Goal: Task Accomplishment & Management: Use online tool/utility

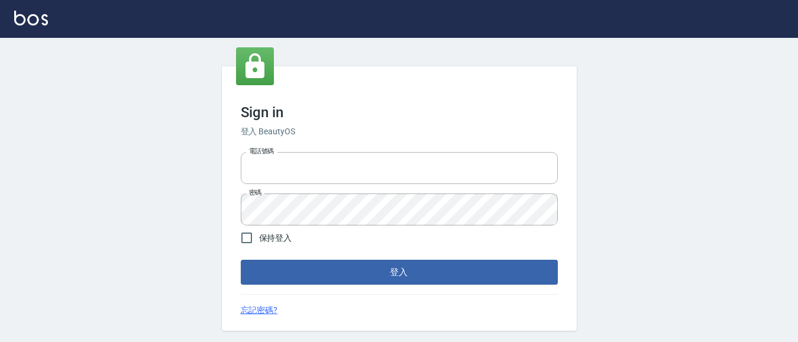
type input "0931911003"
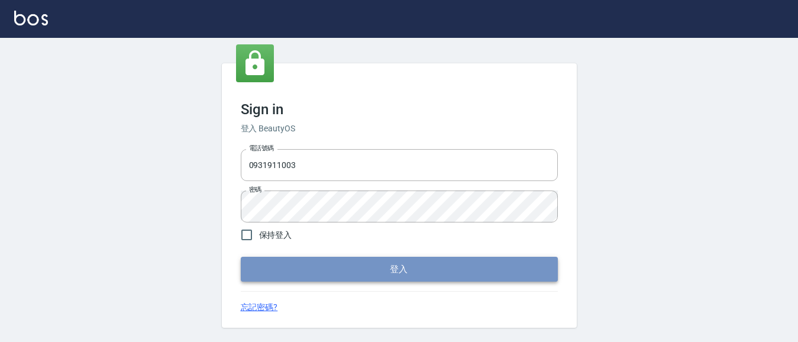
click at [375, 264] on button "登入" at bounding box center [399, 269] width 317 height 25
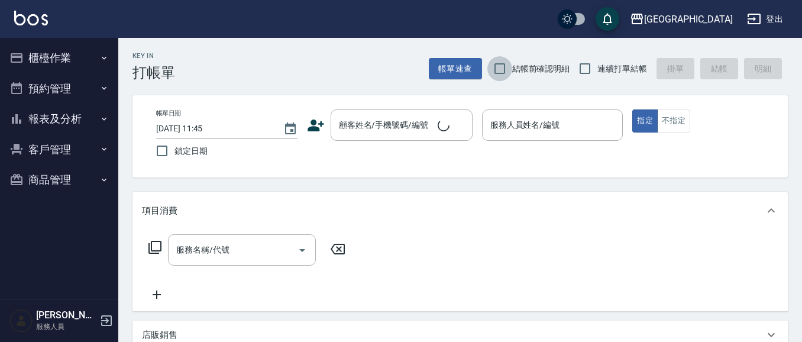
drag, startPoint x: 495, startPoint y: 76, endPoint x: 560, endPoint y: 67, distance: 66.2
click at [499, 75] on input "結帳前確認明細" at bounding box center [499, 68] width 25 height 25
checkbox input "true"
click at [590, 66] on input "連續打單結帳" at bounding box center [584, 68] width 25 height 25
checkbox input "true"
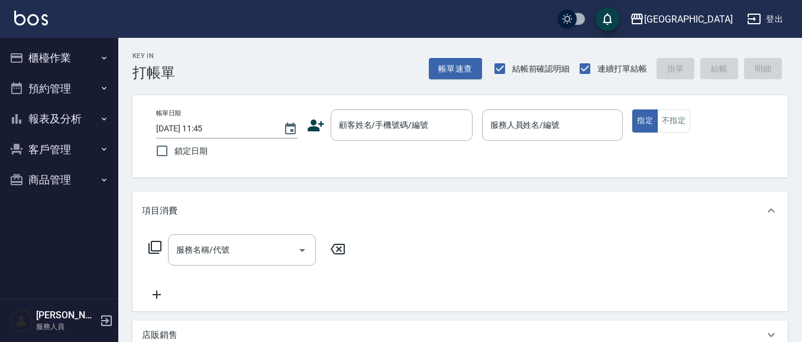
click at [51, 61] on button "櫃檯作業" at bounding box center [59, 58] width 109 height 31
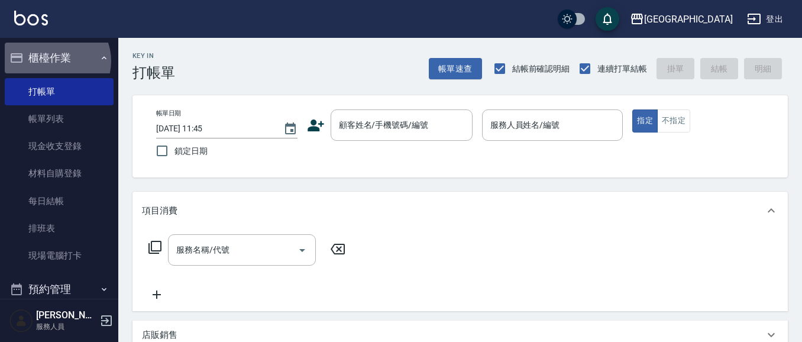
click at [54, 61] on button "櫃檯作業" at bounding box center [59, 58] width 109 height 31
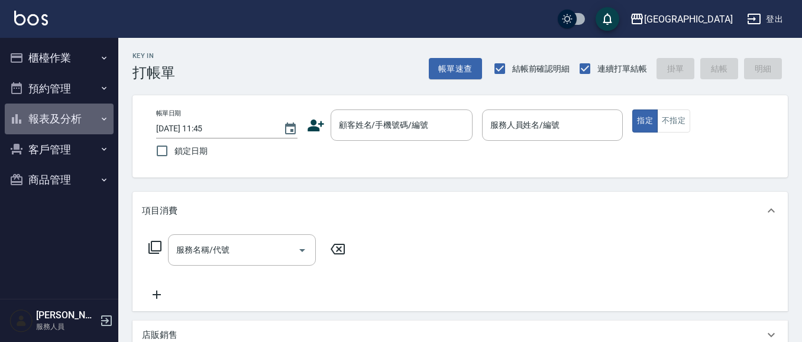
click at [39, 122] on button "報表及分析" at bounding box center [59, 118] width 109 height 31
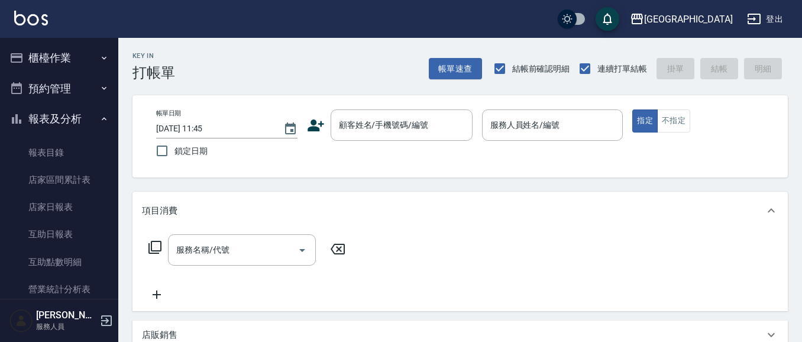
drag, startPoint x: 53, startPoint y: 122, endPoint x: 363, endPoint y: 3, distance: 332.6
click at [57, 118] on button "報表及分析" at bounding box center [59, 118] width 109 height 31
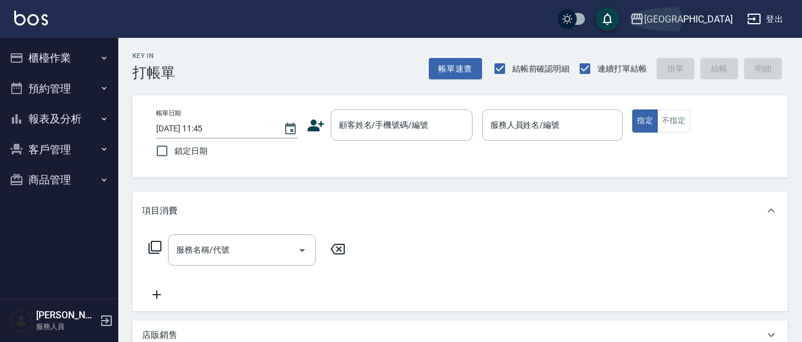
click at [704, 19] on div "[GEOGRAPHIC_DATA]" at bounding box center [688, 19] width 89 height 15
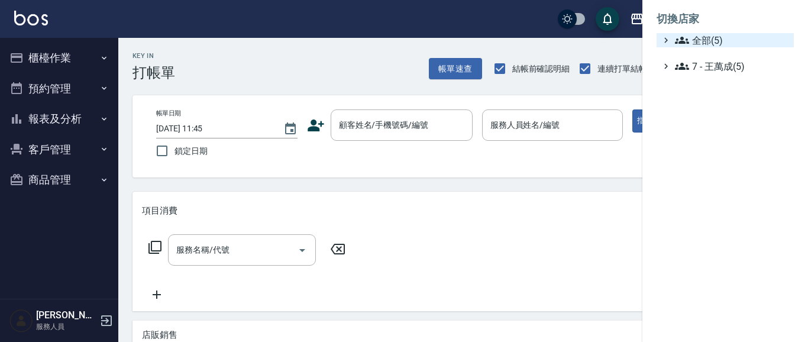
click at [702, 35] on span "全部(5)" at bounding box center [732, 40] width 114 height 14
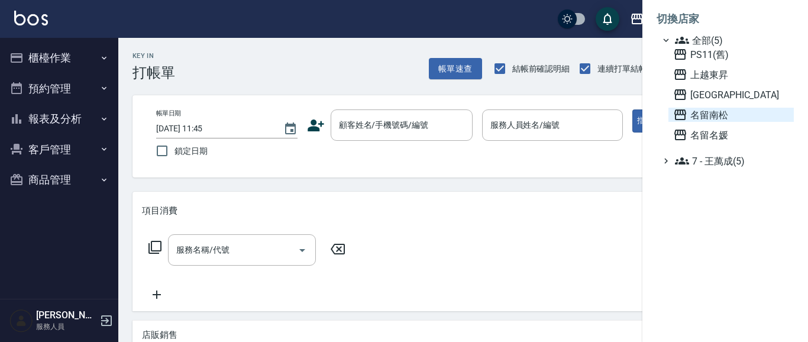
click at [717, 112] on span "名留南松" at bounding box center [731, 115] width 116 height 14
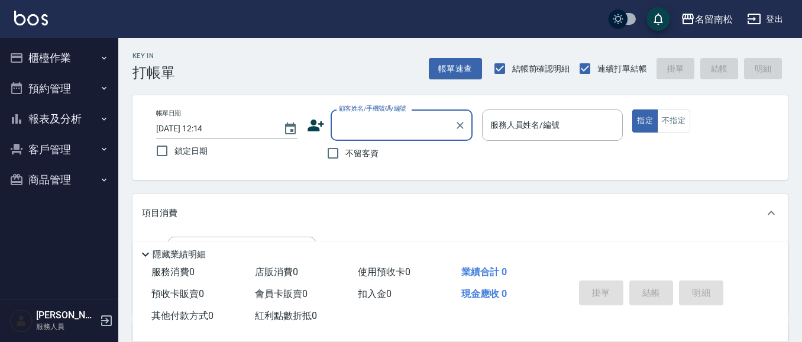
click at [60, 122] on button "報表及分析" at bounding box center [59, 118] width 109 height 31
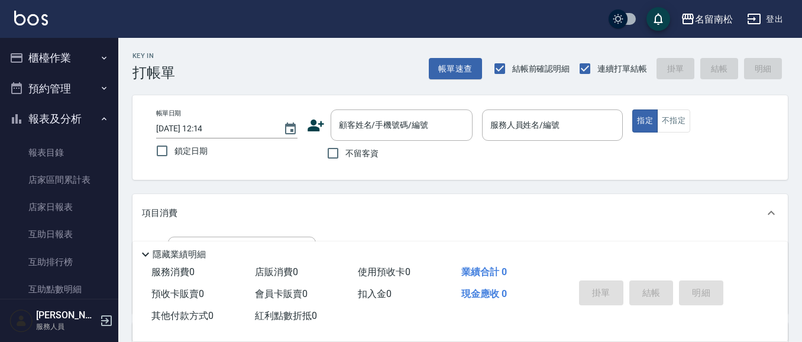
drag, startPoint x: 63, startPoint y: 124, endPoint x: 67, endPoint y: 102, distance: 21.7
click at [65, 118] on button "報表及分析" at bounding box center [59, 118] width 109 height 31
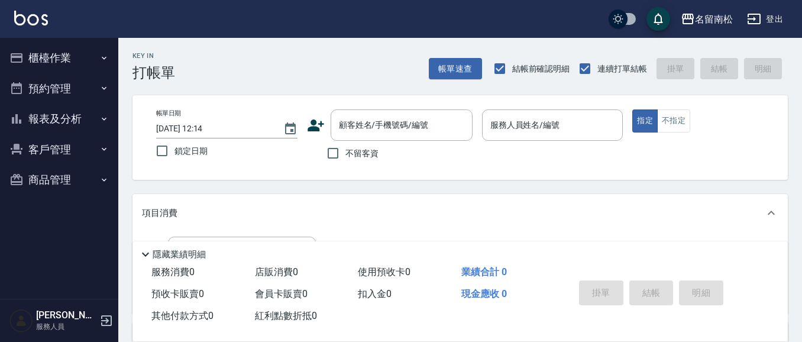
click at [74, 64] on button "櫃檯作業" at bounding box center [59, 58] width 109 height 31
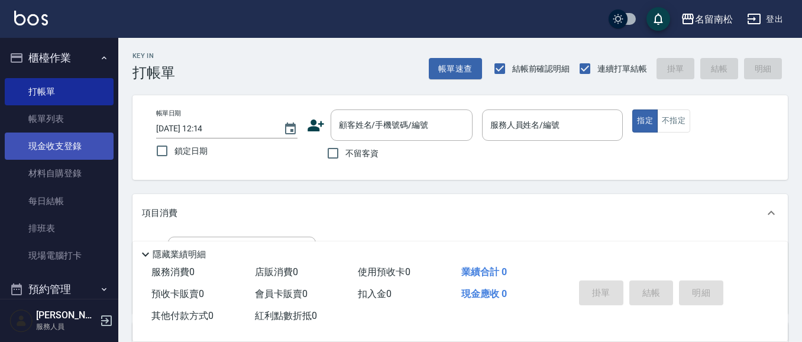
drag, startPoint x: 62, startPoint y: 144, endPoint x: 74, endPoint y: 139, distance: 13.5
click at [63, 142] on link "現金收支登錄" at bounding box center [59, 145] width 109 height 27
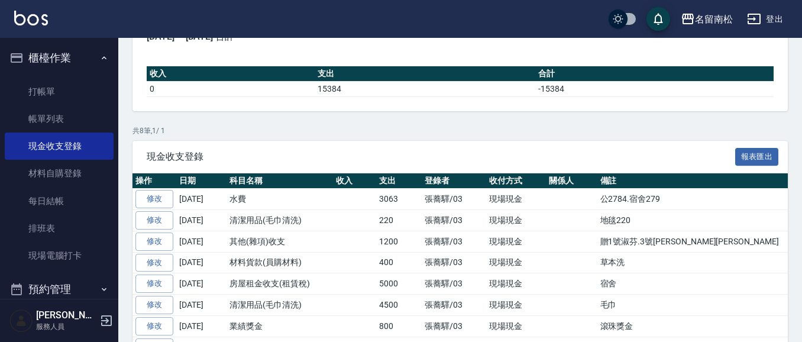
scroll to position [154, 0]
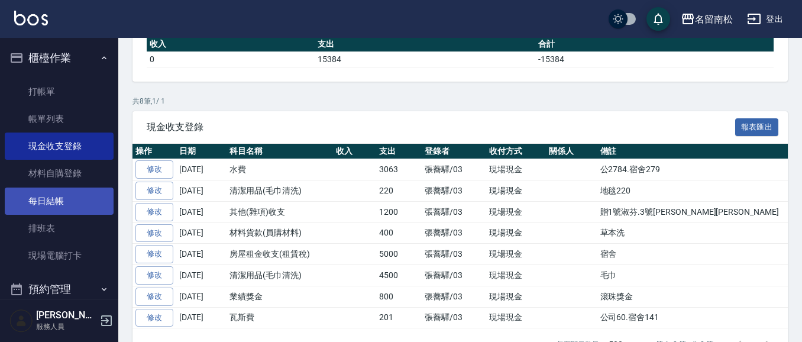
click at [63, 199] on link "每日結帳" at bounding box center [59, 200] width 109 height 27
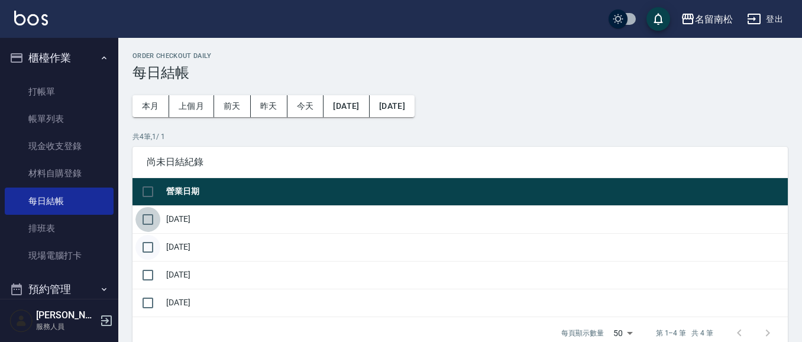
drag, startPoint x: 147, startPoint y: 221, endPoint x: 150, endPoint y: 248, distance: 27.3
click at [149, 228] on input "checkbox" at bounding box center [147, 219] width 25 height 25
checkbox input "true"
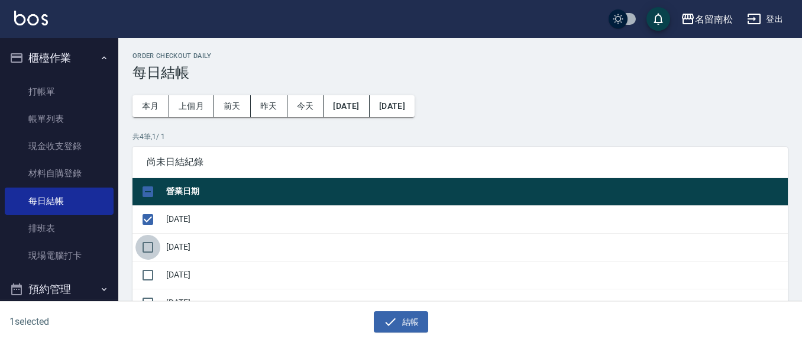
drag, startPoint x: 146, startPoint y: 248, endPoint x: 152, endPoint y: 259, distance: 12.7
click at [146, 247] on input "checkbox" at bounding box center [147, 247] width 25 height 25
checkbox input "true"
drag, startPoint x: 145, startPoint y: 274, endPoint x: 187, endPoint y: 288, distance: 43.6
click at [147, 274] on input "checkbox" at bounding box center [147, 274] width 25 height 25
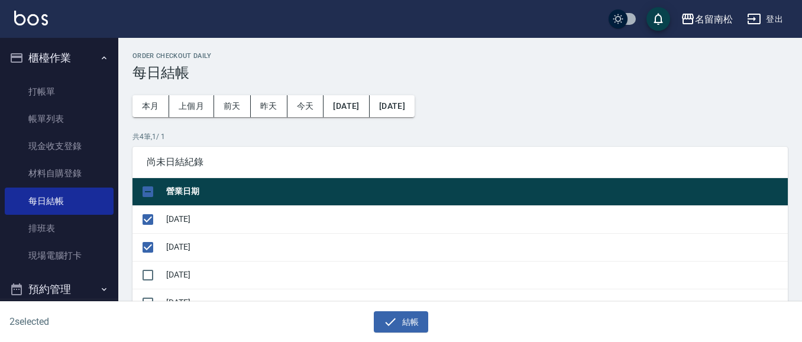
checkbox input "true"
drag, startPoint x: 409, startPoint y: 319, endPoint x: 403, endPoint y: 314, distance: 7.5
click at [407, 319] on button "結帳" at bounding box center [401, 322] width 55 height 22
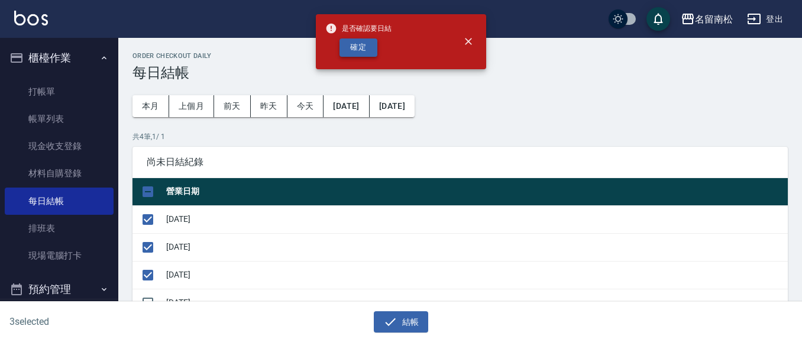
click at [352, 48] on button "確定" at bounding box center [358, 47] width 38 height 18
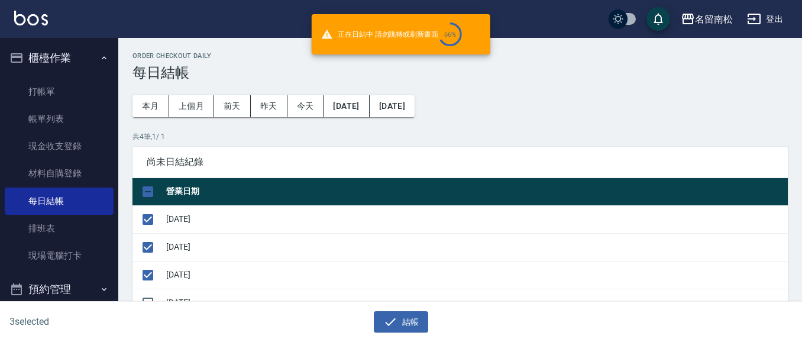
checkbox input "false"
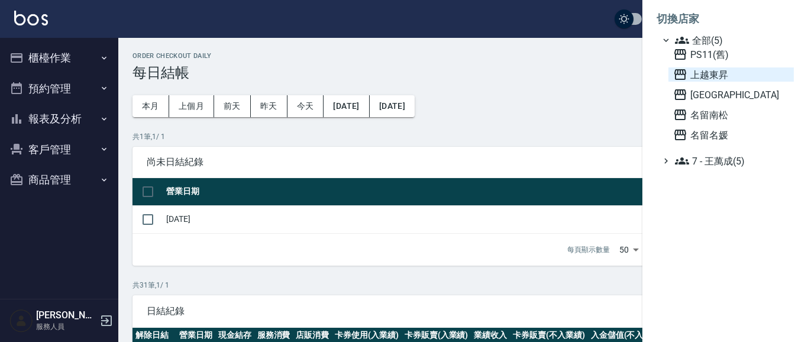
click at [725, 73] on span "上越東昇" at bounding box center [731, 74] width 116 height 14
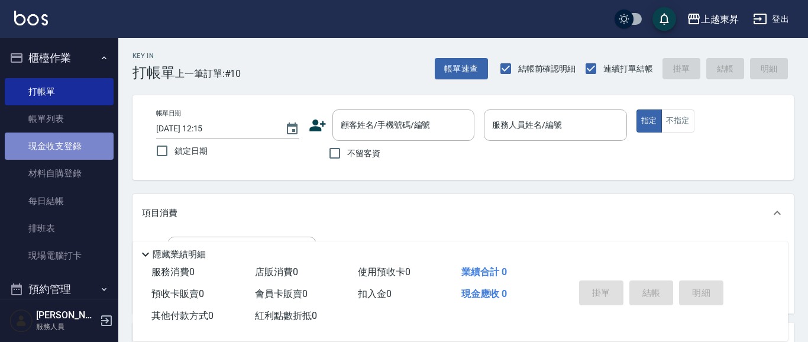
click at [64, 145] on link "現金收支登錄" at bounding box center [59, 145] width 109 height 27
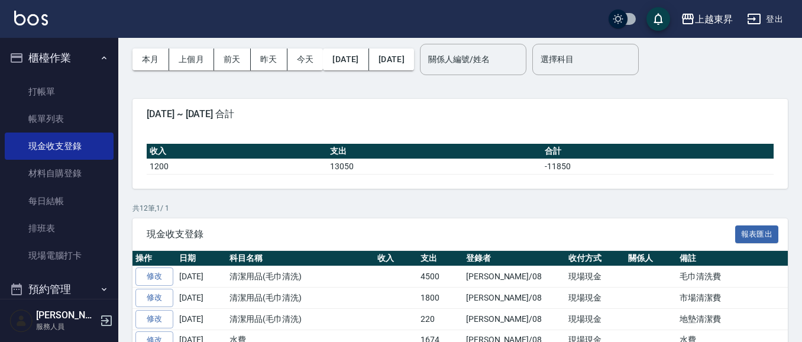
scroll to position [51, 0]
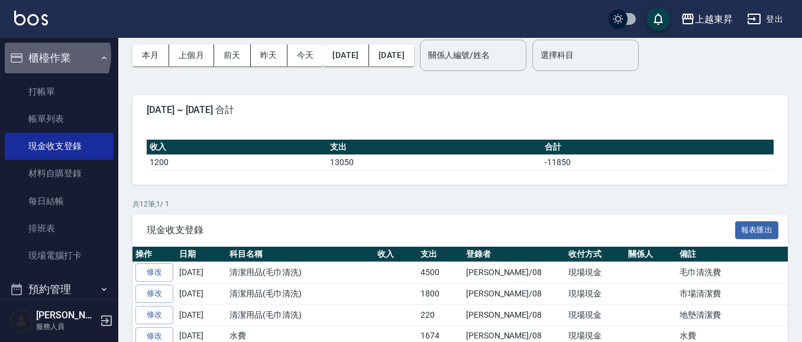
click at [48, 55] on button "櫃檯作業" at bounding box center [59, 58] width 109 height 31
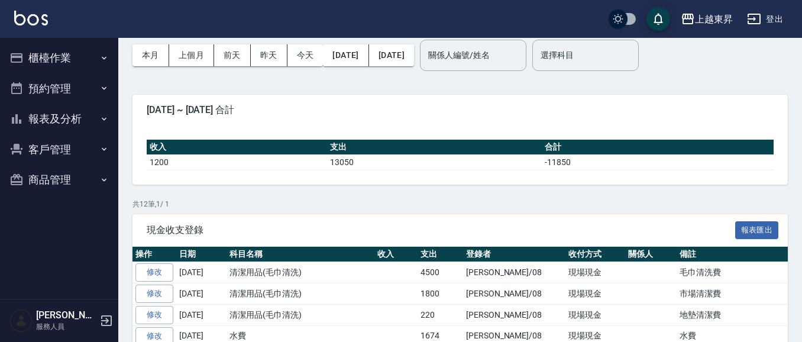
click at [53, 59] on button "櫃檯作業" at bounding box center [59, 58] width 109 height 31
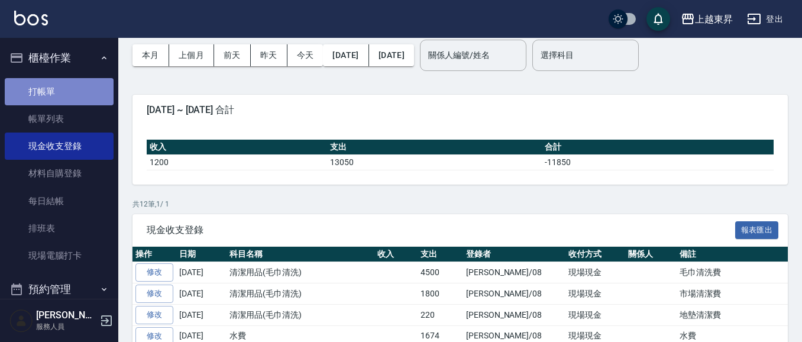
click at [63, 91] on link "打帳單" at bounding box center [59, 91] width 109 height 27
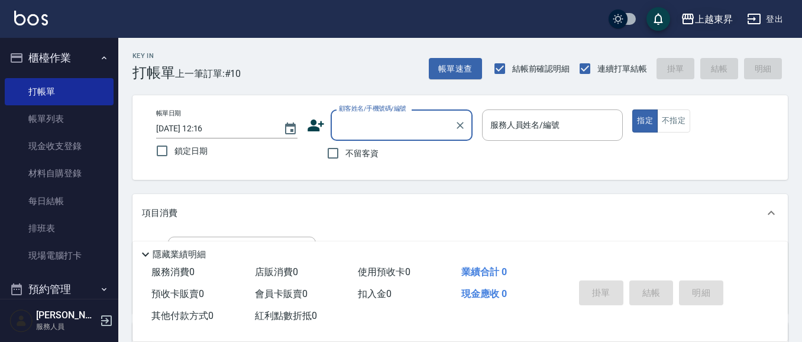
click at [702, 18] on div "上越東昇" at bounding box center [714, 19] width 38 height 15
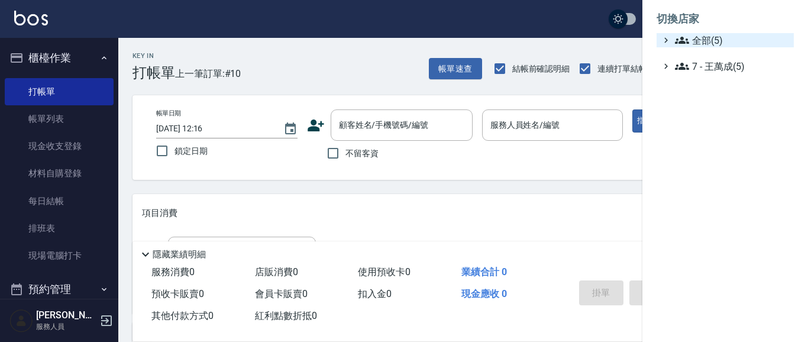
click at [702, 43] on span "全部(5)" at bounding box center [732, 40] width 114 height 14
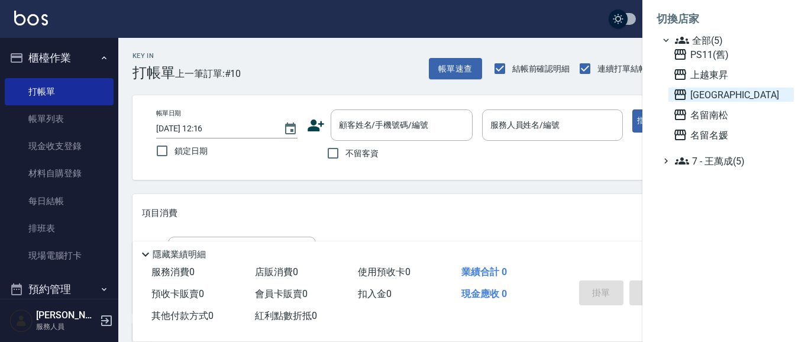
click at [717, 90] on span "[GEOGRAPHIC_DATA]" at bounding box center [731, 94] width 116 height 14
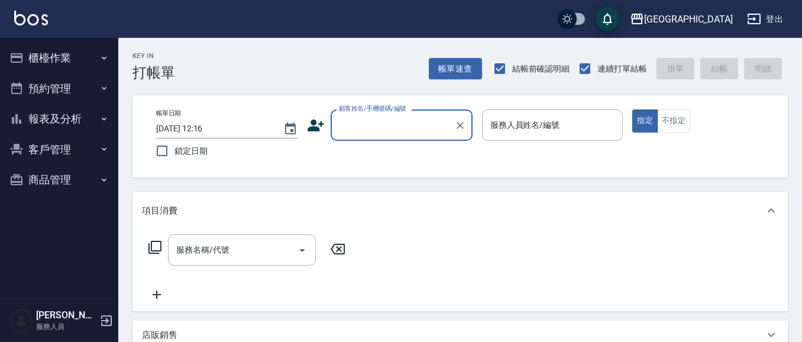
click at [374, 133] on input "顧客姓名/手機號碼/編號" at bounding box center [393, 125] width 114 height 21
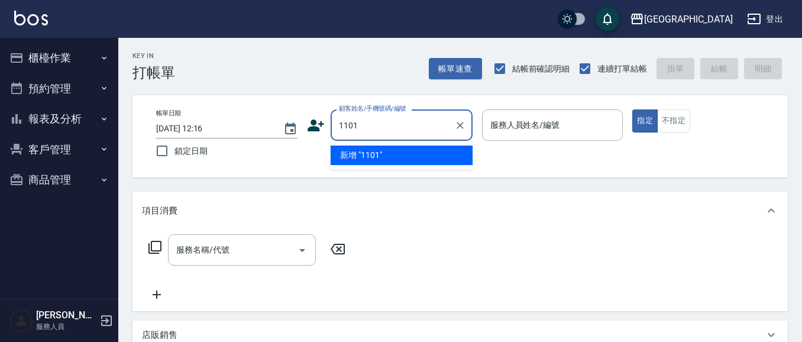
type input "1101"
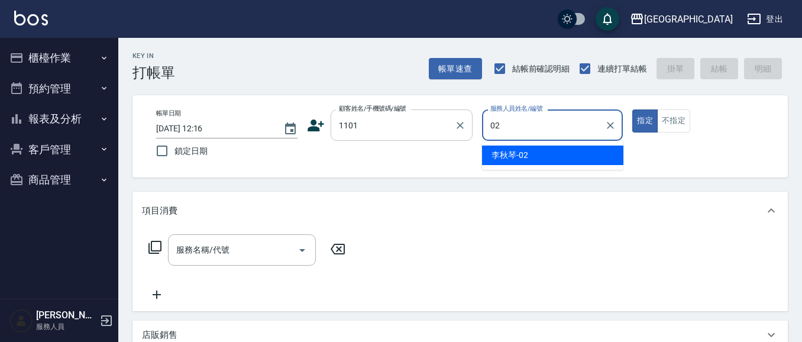
type input "02"
type button "true"
type input "[PERSON_NAME]-02"
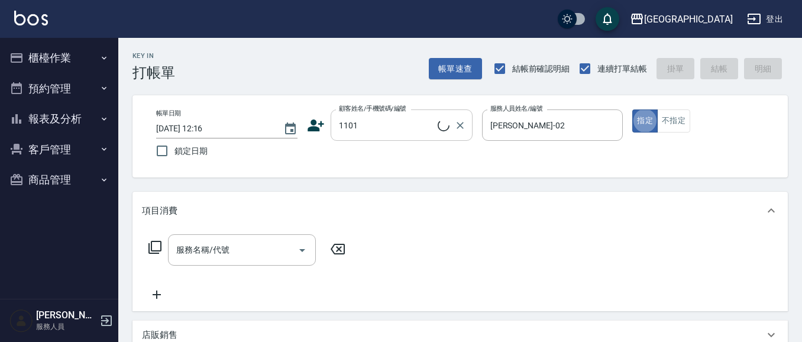
type input "[PERSON_NAME]/1101_[PERSON_NAME]/1101"
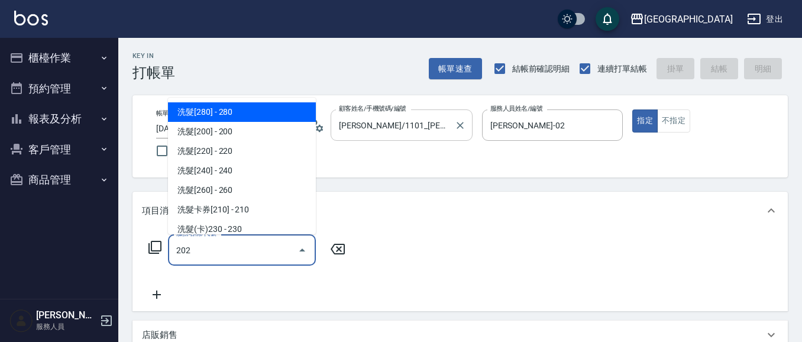
type input "洗髮[280](202)"
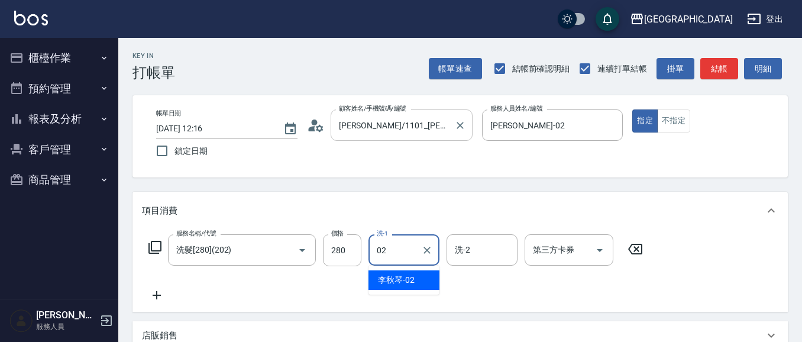
type input "[PERSON_NAME]-02"
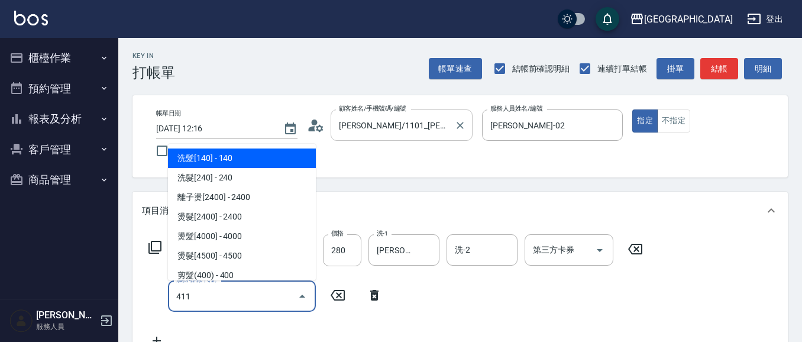
type input "剪髮(100)(411)"
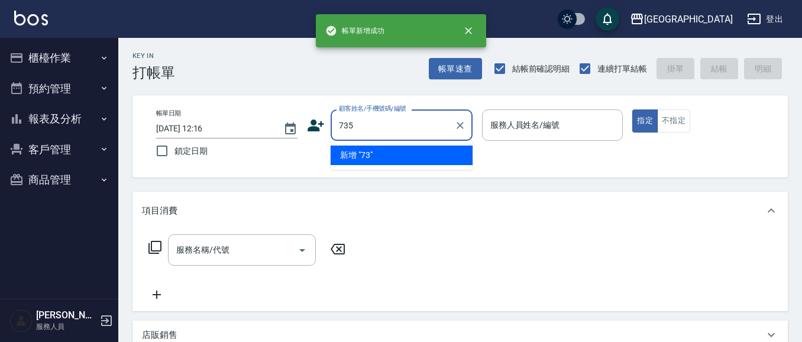
type input "735"
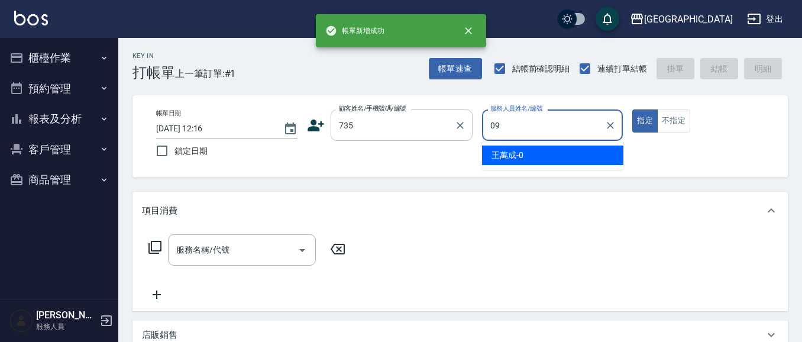
type input "[PERSON_NAME]-09"
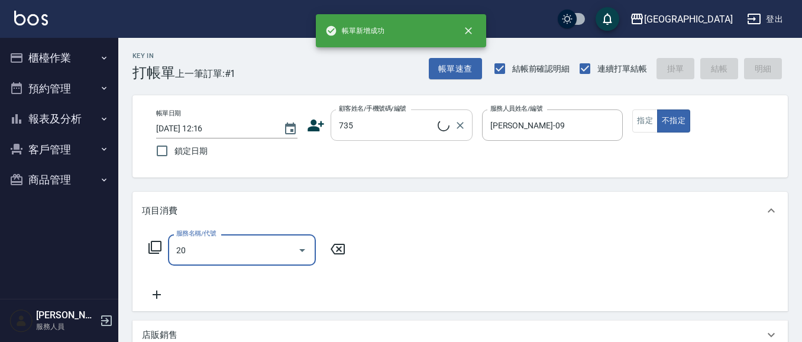
type input "202"
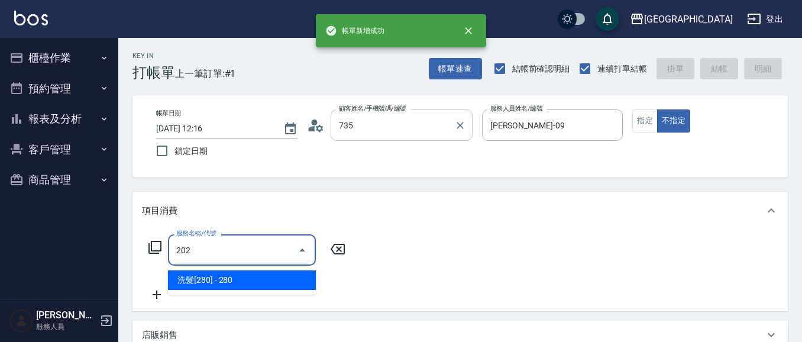
type input "[PERSON_NAME]/ 0958338986/735"
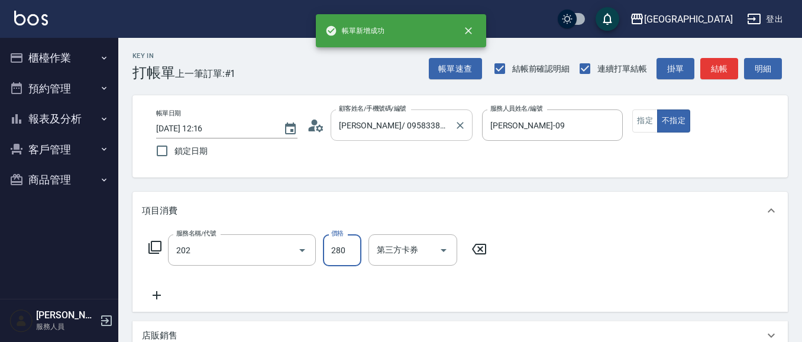
type input "洗髮[280](202)"
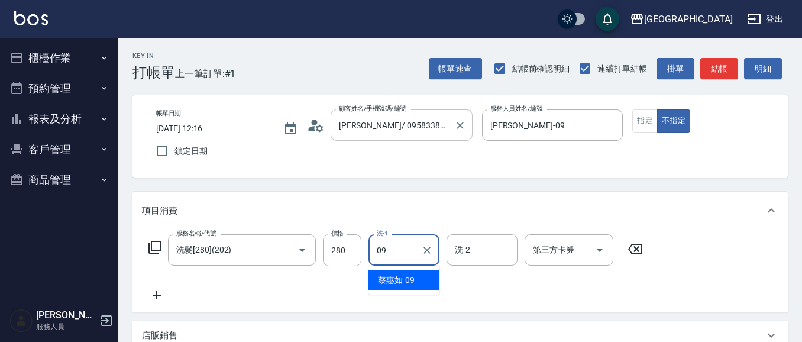
type input "[PERSON_NAME]-09"
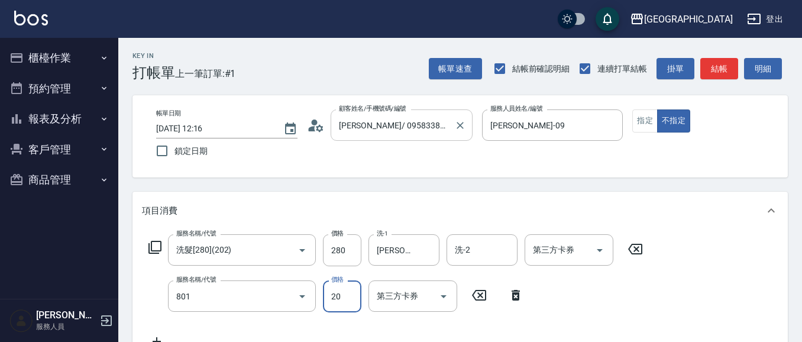
type input "潤絲(801)"
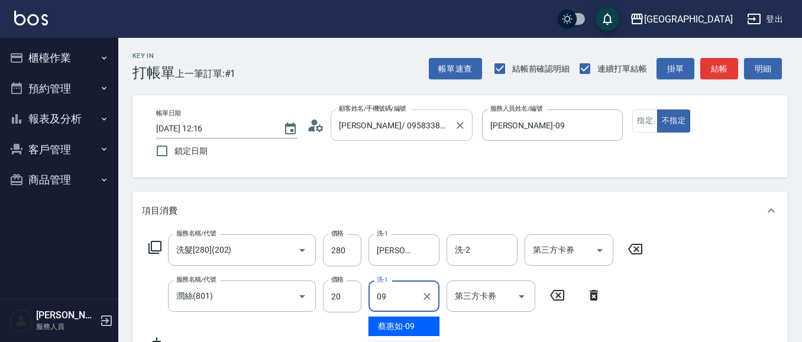
type input "[PERSON_NAME]-09"
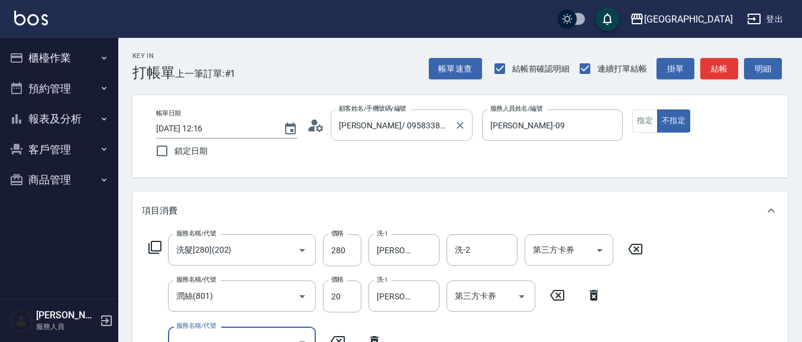
scroll to position [11, 0]
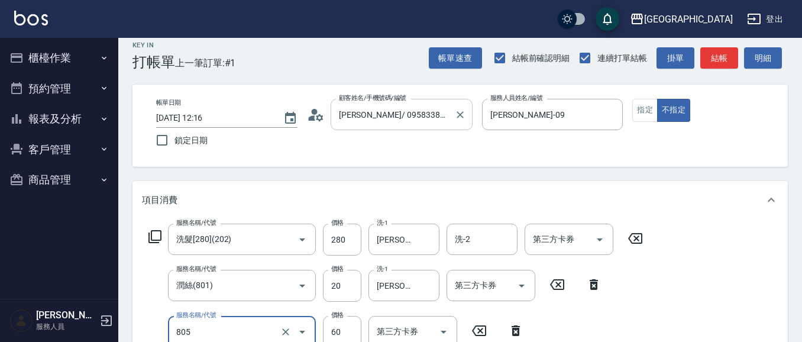
type input "勞水(805)"
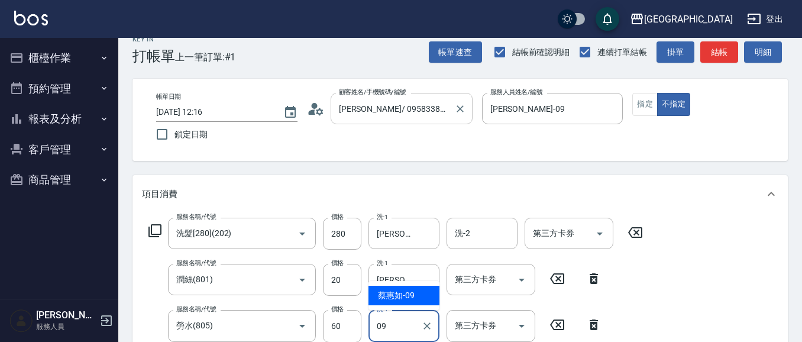
type input "[PERSON_NAME]-09"
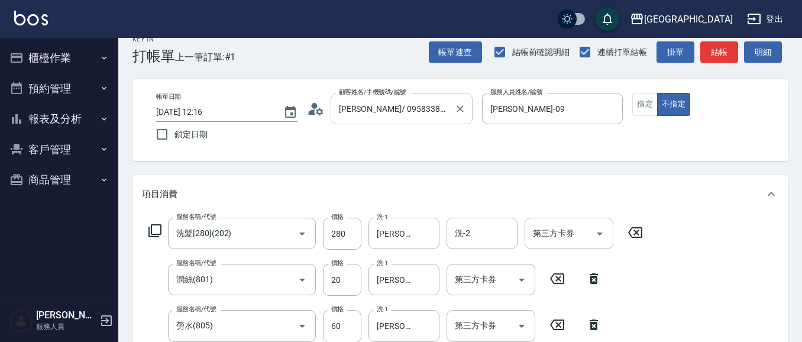
scroll to position [218, 0]
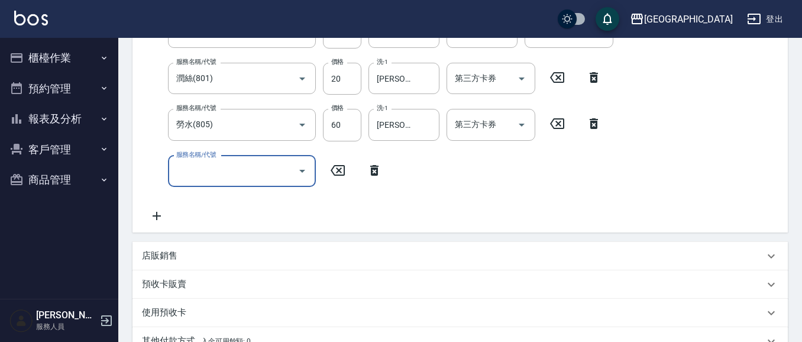
type input "[DATE] 12:17"
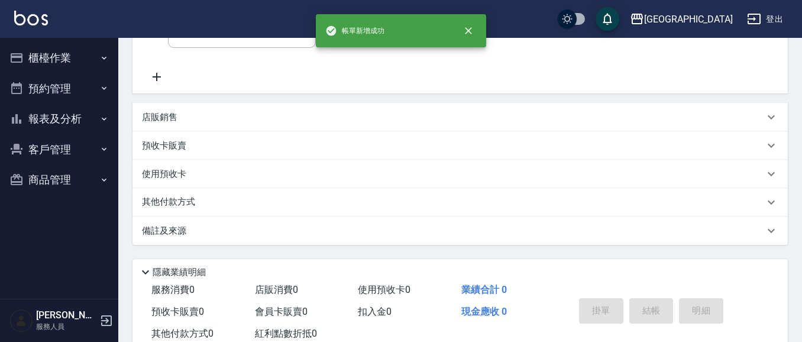
scroll to position [0, 0]
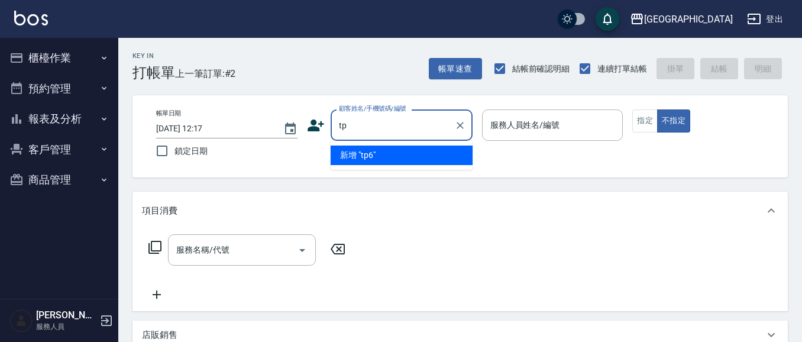
type input "t"
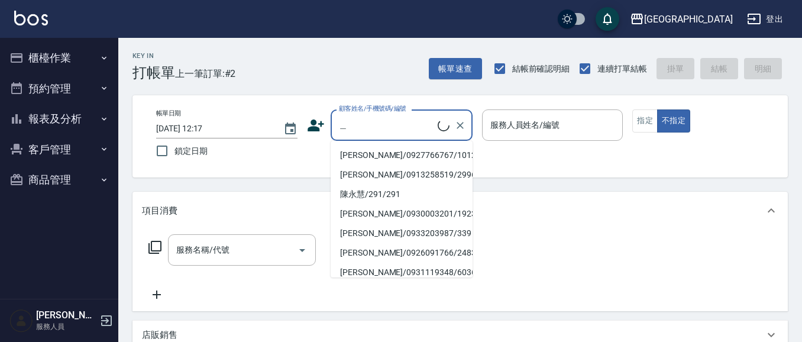
type input "["
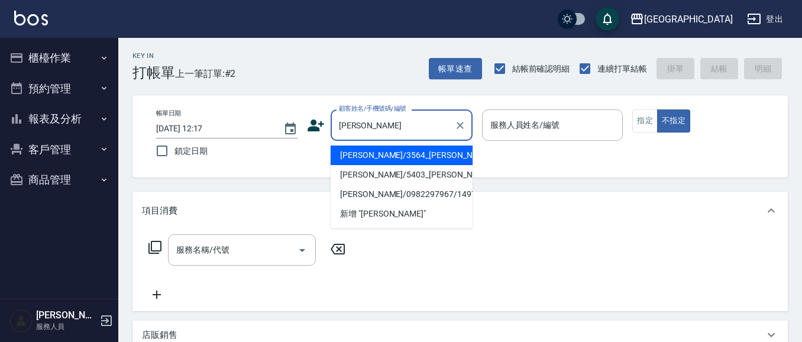
click at [413, 151] on li "[PERSON_NAME]/3564_[PERSON_NAME]/3564" at bounding box center [401, 155] width 142 height 20
type input "[PERSON_NAME]/3564_[PERSON_NAME]/3564"
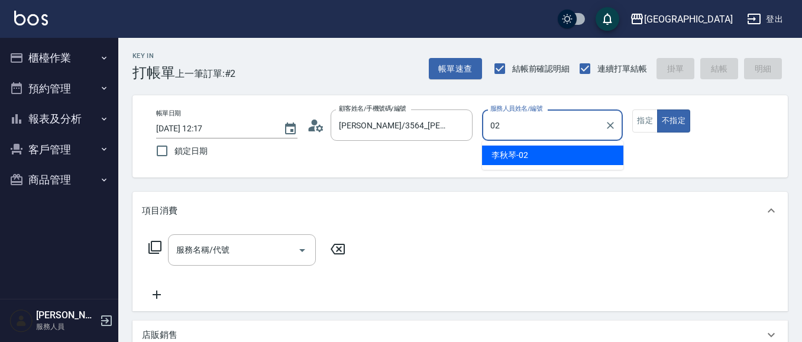
type input "[PERSON_NAME]-02"
type button "false"
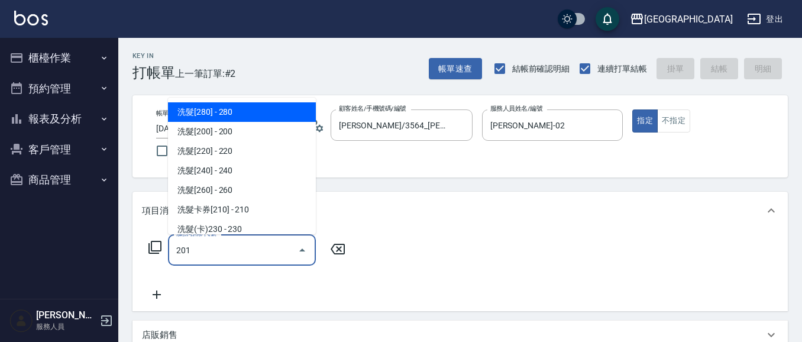
type input "洗髮[100](201)"
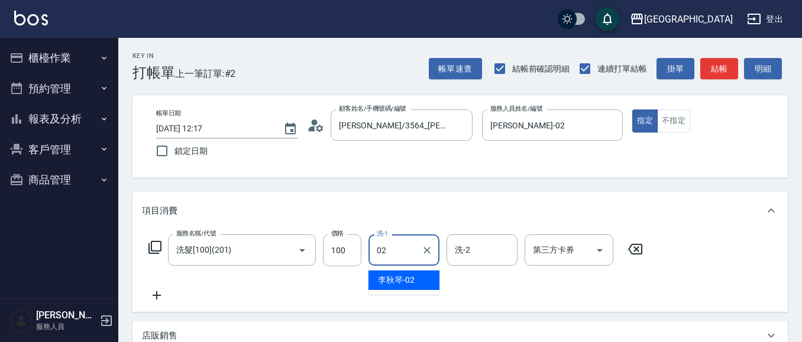
type input "[PERSON_NAME]-02"
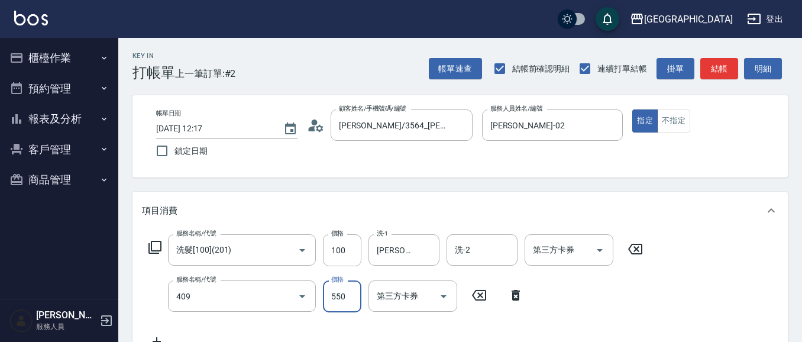
type input "剪髮(550)(409)"
type input "580"
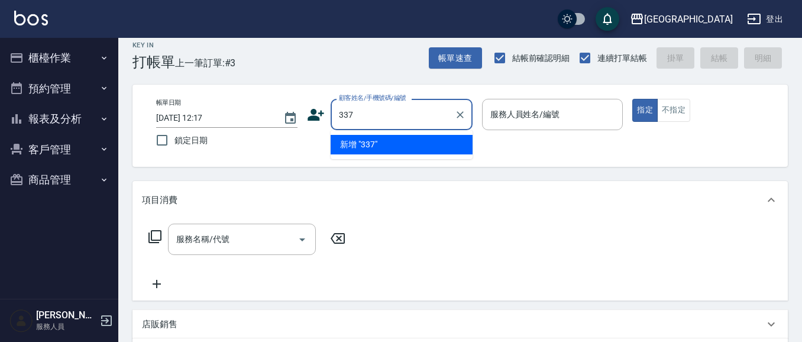
type input "337"
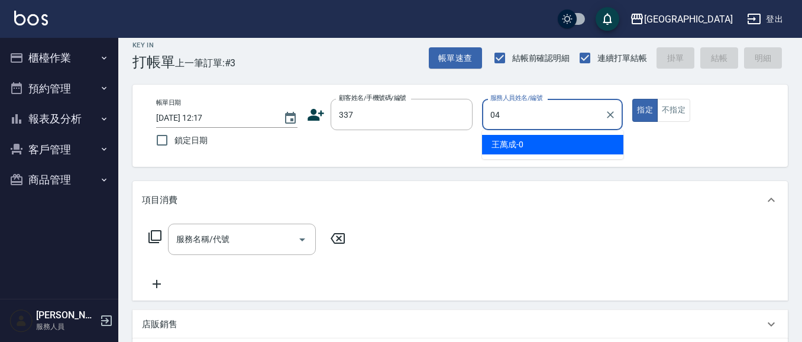
type input "[PERSON_NAME]-04"
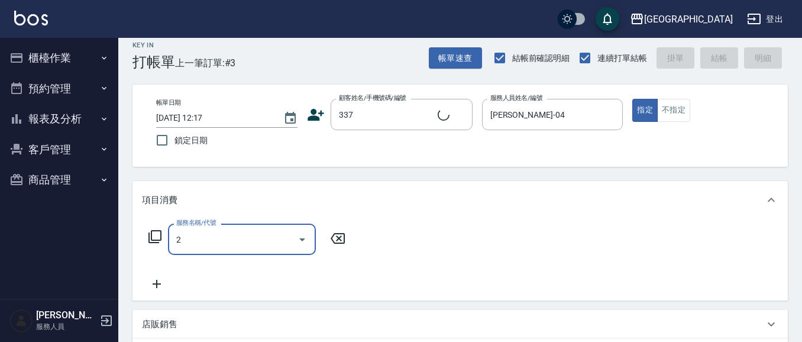
type input "22"
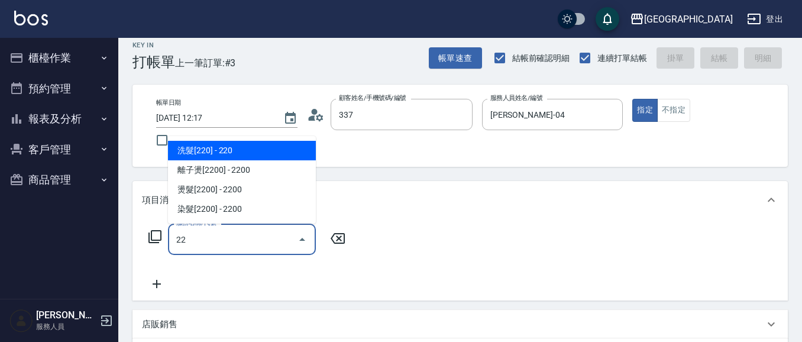
type input "[PERSON_NAME]/0910006073/337"
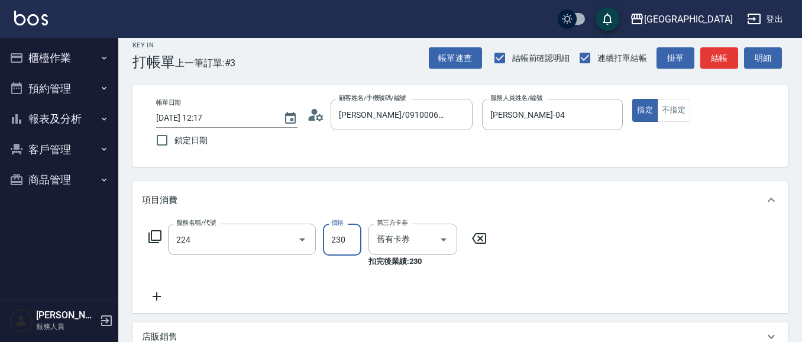
type input "洗髮(卡)230(224)"
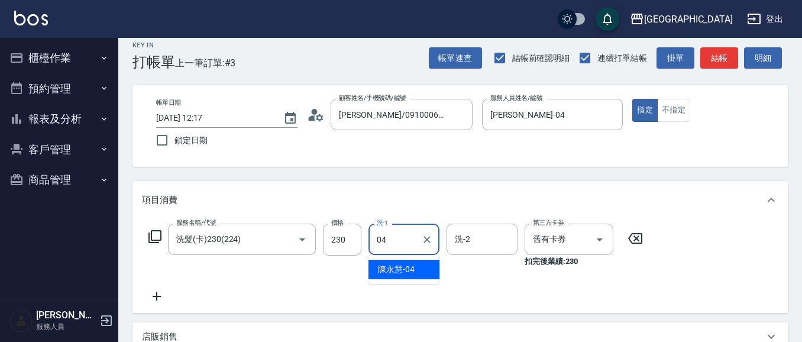
type input "[PERSON_NAME]-04"
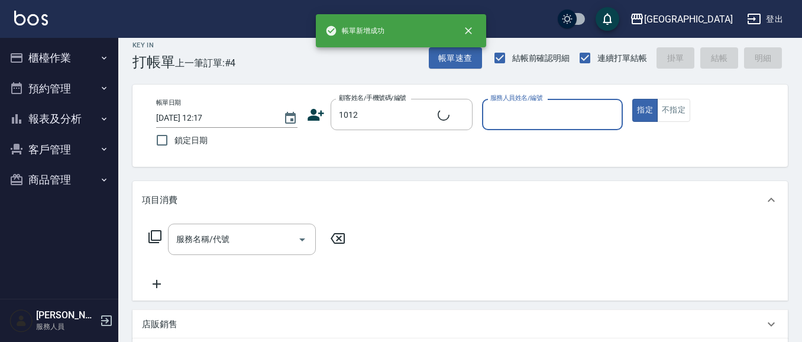
type input "[PERSON_NAME]/0927766767/1012"
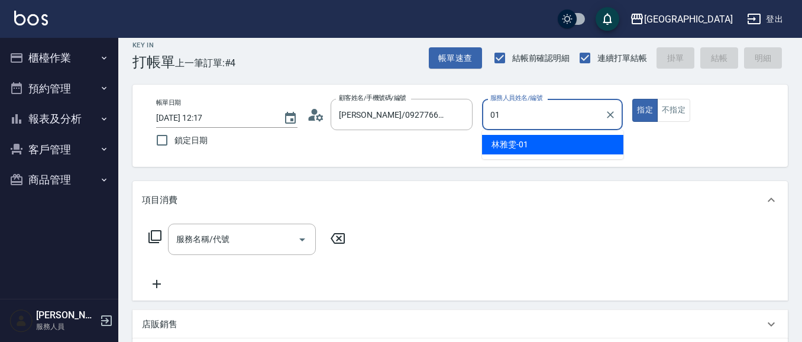
type input "[PERSON_NAME]-01"
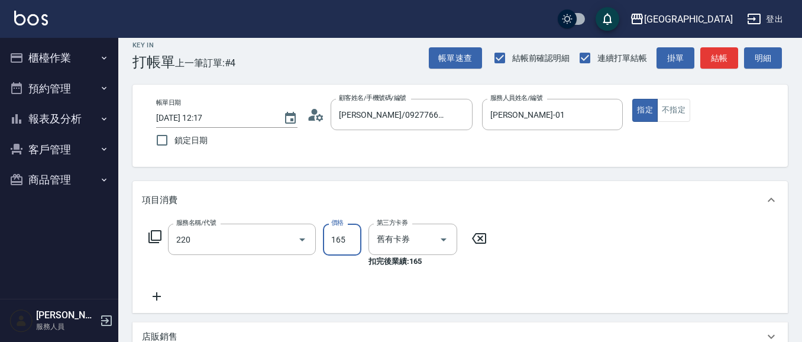
type input "洗髮卡券(165)(220)"
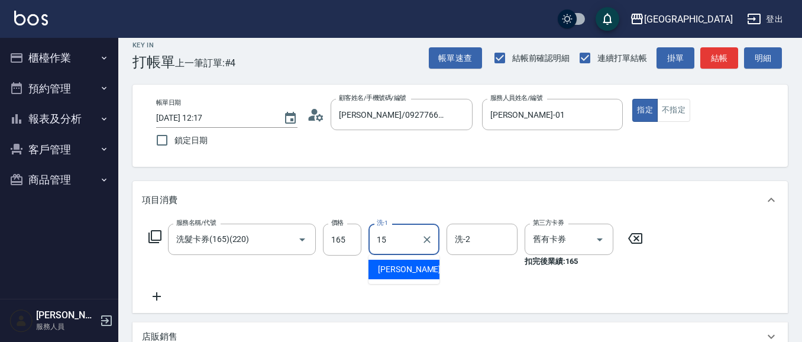
type input "[PERSON_NAME]-15"
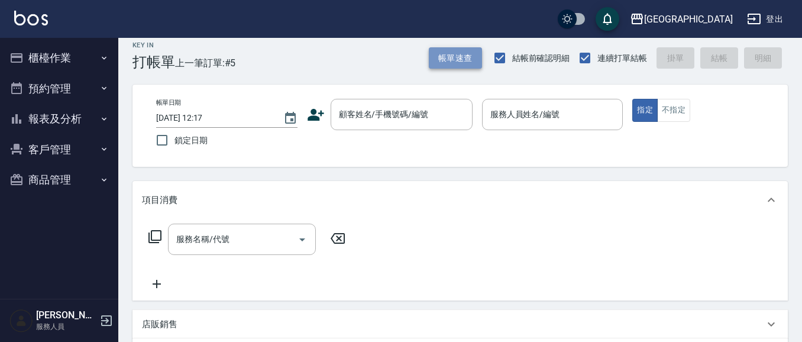
click at [453, 56] on button "帳單速查" at bounding box center [455, 58] width 53 height 22
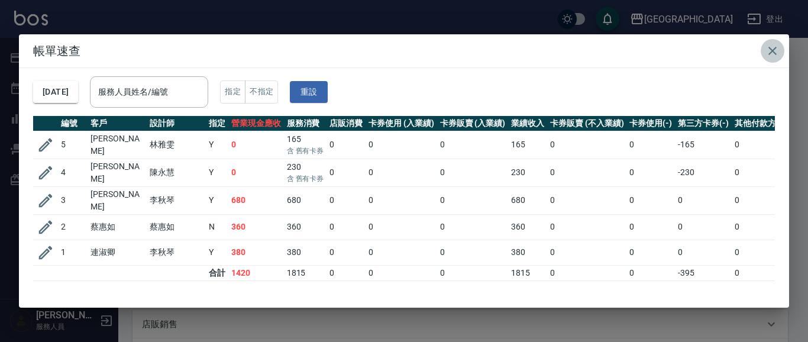
click at [772, 52] on icon "button" at bounding box center [772, 51] width 14 height 14
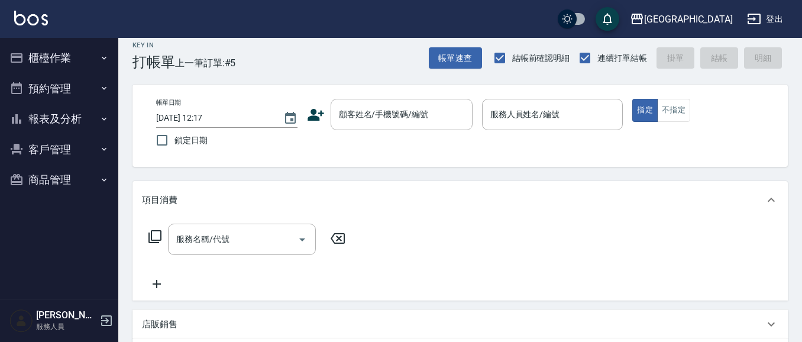
drag, startPoint x: 64, startPoint y: 117, endPoint x: 59, endPoint y: 125, distance: 9.3
click at [64, 118] on button "報表及分析" at bounding box center [59, 118] width 109 height 31
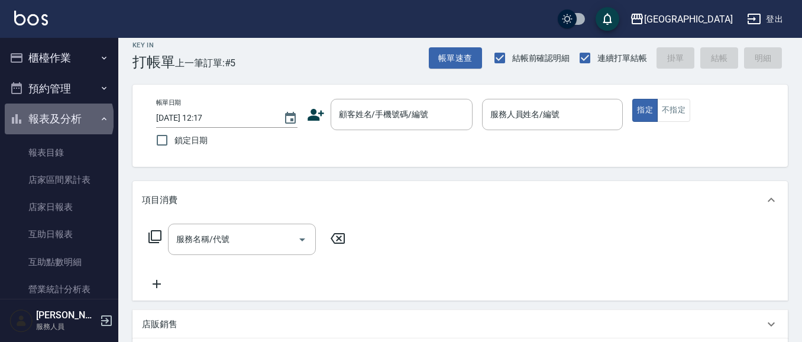
drag, startPoint x: 58, startPoint y: 119, endPoint x: 67, endPoint y: 69, distance: 51.1
click at [59, 113] on button "報表及分析" at bounding box center [59, 118] width 109 height 31
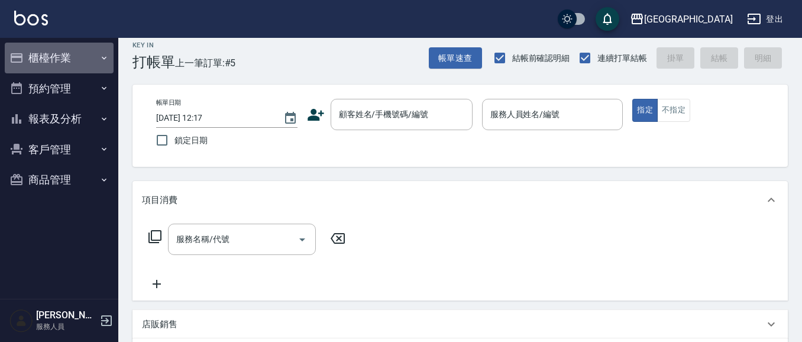
click at [63, 59] on button "櫃檯作業" at bounding box center [59, 58] width 109 height 31
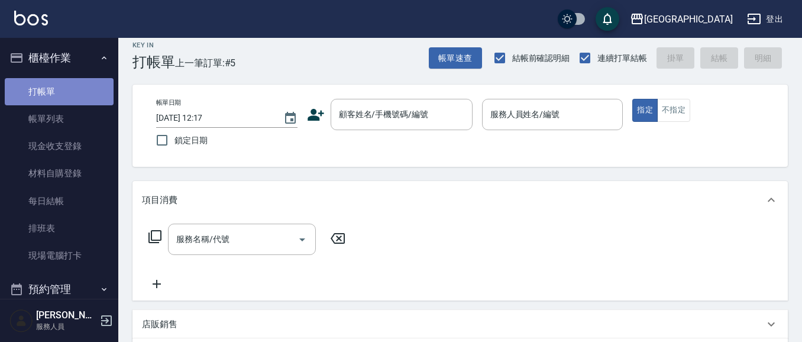
click at [66, 90] on link "打帳單" at bounding box center [59, 91] width 109 height 27
drag, startPoint x: 59, startPoint y: 117, endPoint x: 176, endPoint y: 87, distance: 121.4
click at [59, 117] on link "帳單列表" at bounding box center [59, 118] width 109 height 27
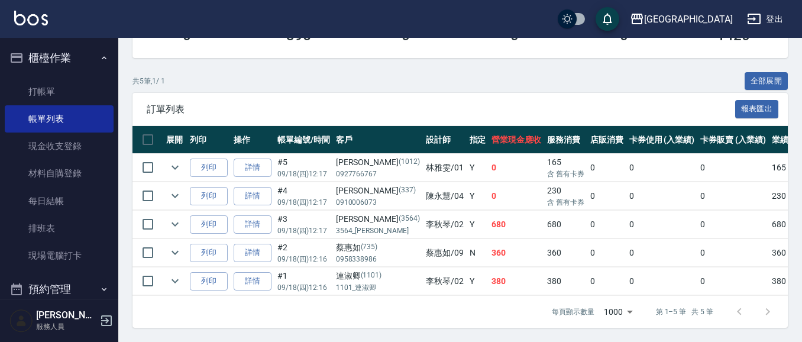
scroll to position [249, 0]
